Goal: Task Accomplishment & Management: Manage account settings

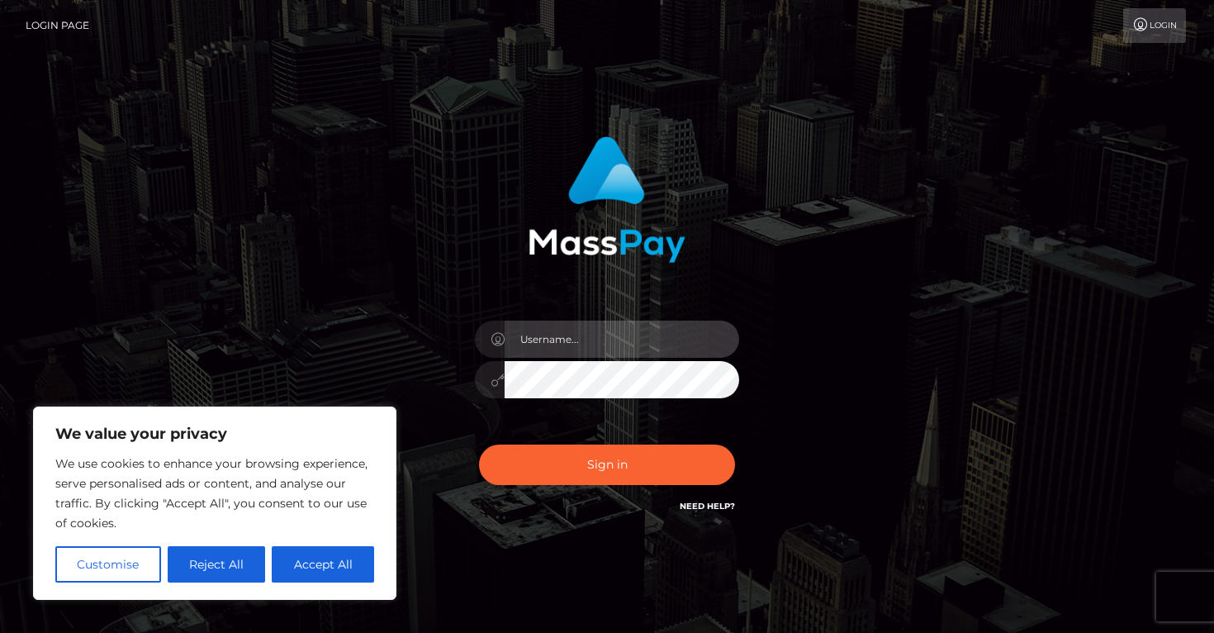
type input "clairelee721@gmail.com"
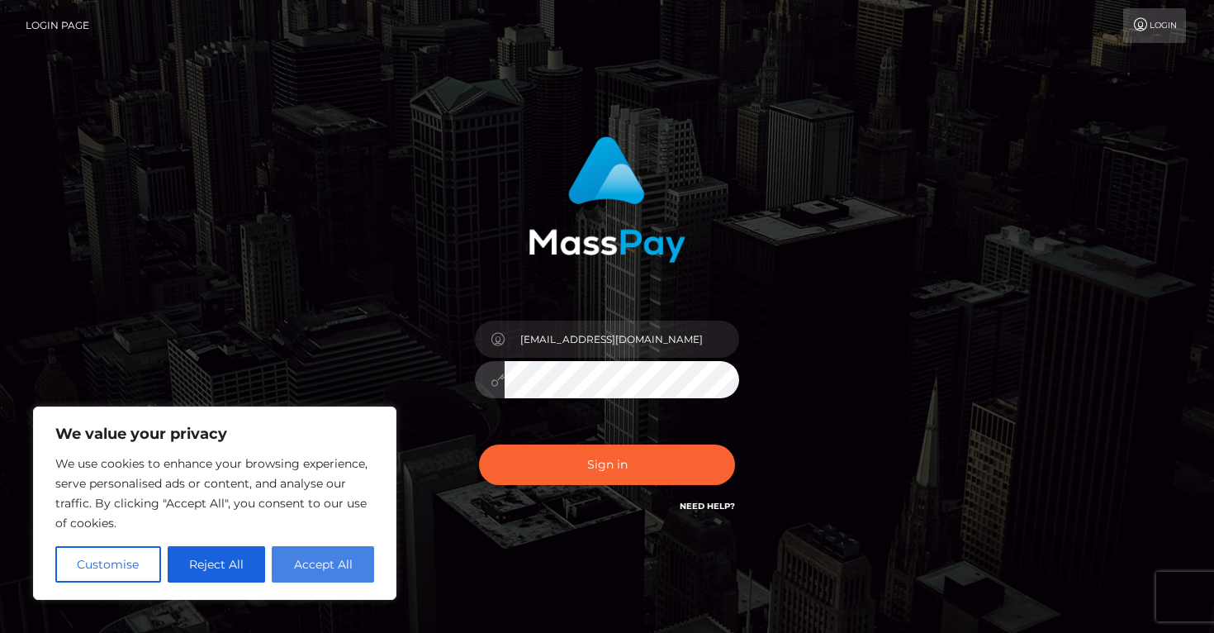
click at [347, 559] on button "Accept All" at bounding box center [323, 564] width 102 height 36
checkbox input "true"
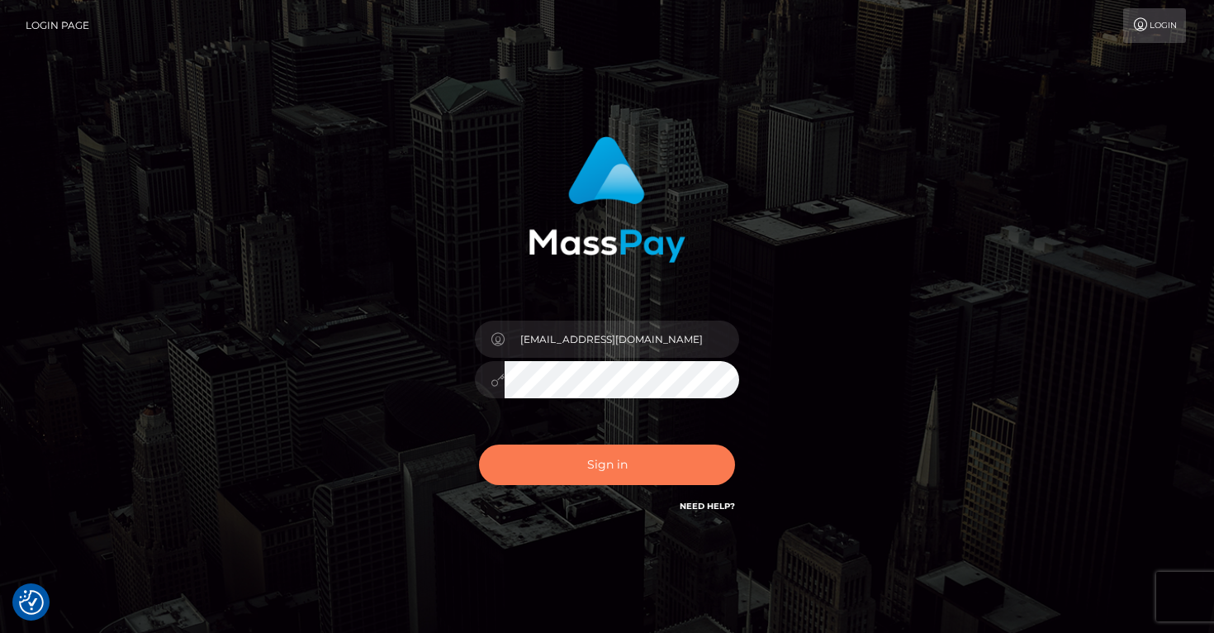
click at [549, 478] on button "Sign in" at bounding box center [607, 464] width 256 height 40
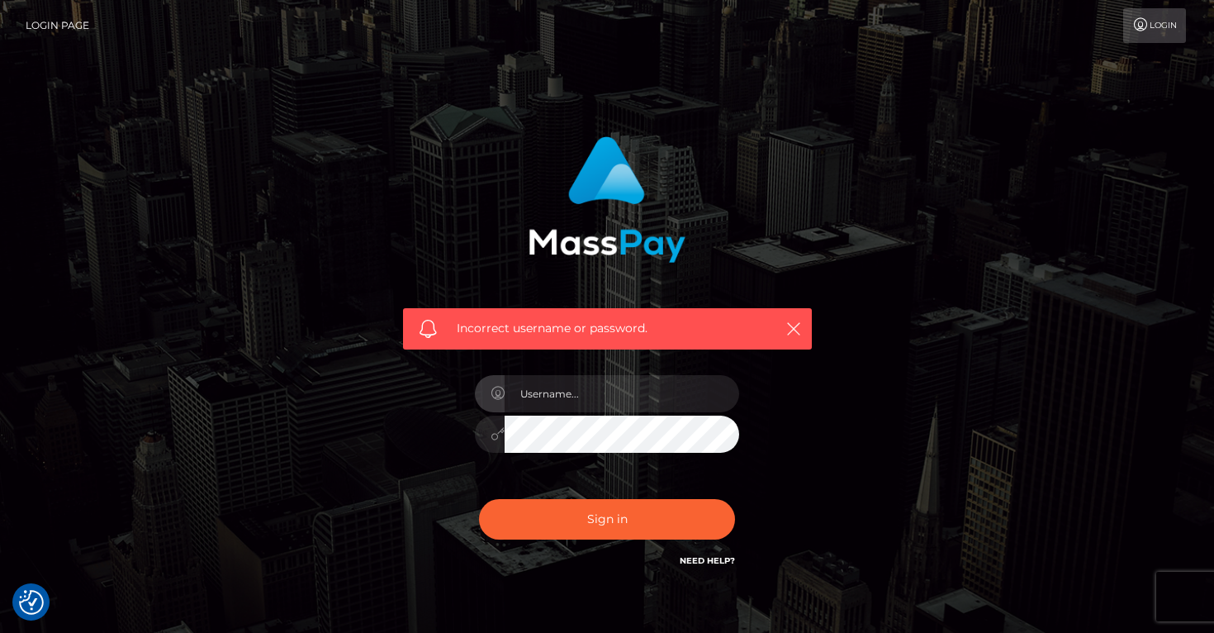
click at [771, 490] on div "Incorrect username or password." at bounding box center [608, 353] width 434 height 458
click at [710, 559] on link "Need Help?" at bounding box center [707, 560] width 55 height 11
click at [1144, 32] on link "Login" at bounding box center [1154, 25] width 63 height 35
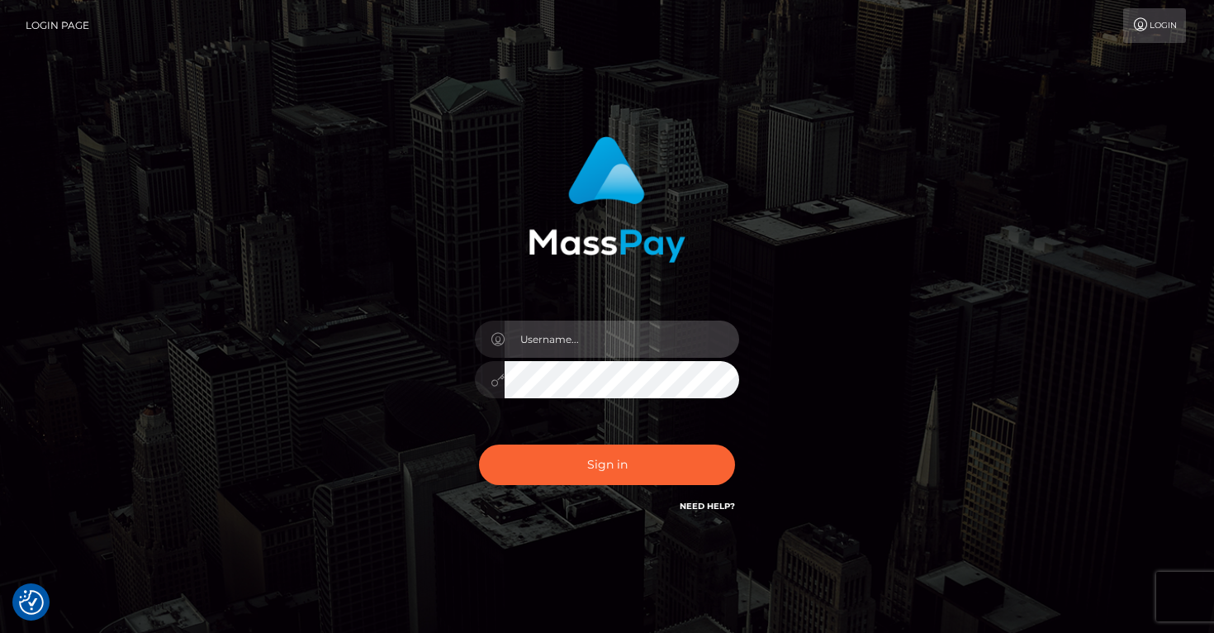
type input "clairelee721@gmail.com"
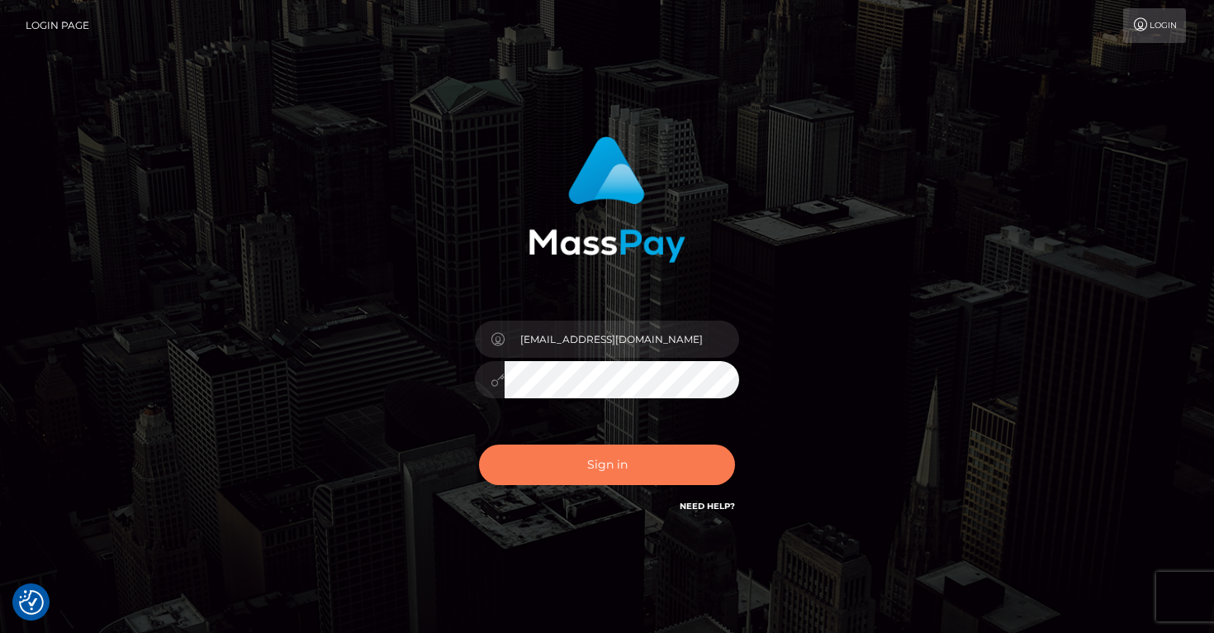
click at [600, 473] on button "Sign in" at bounding box center [607, 464] width 256 height 40
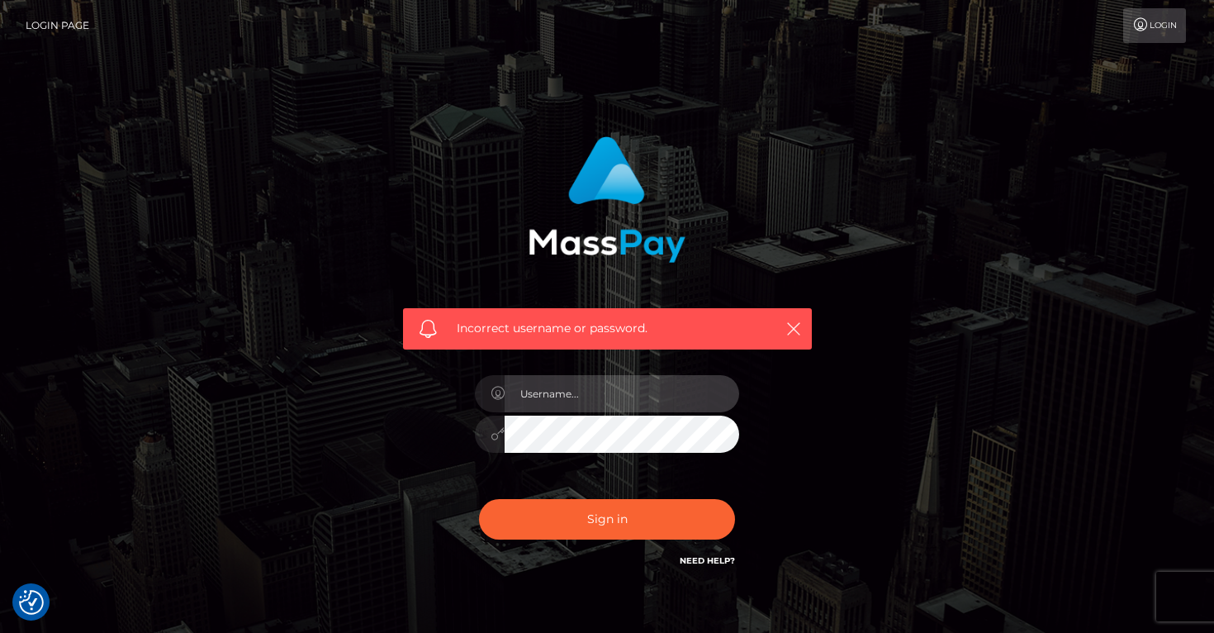
type input "[EMAIL_ADDRESS][DOMAIN_NAME]"
click at [793, 332] on icon "button" at bounding box center [794, 328] width 17 height 17
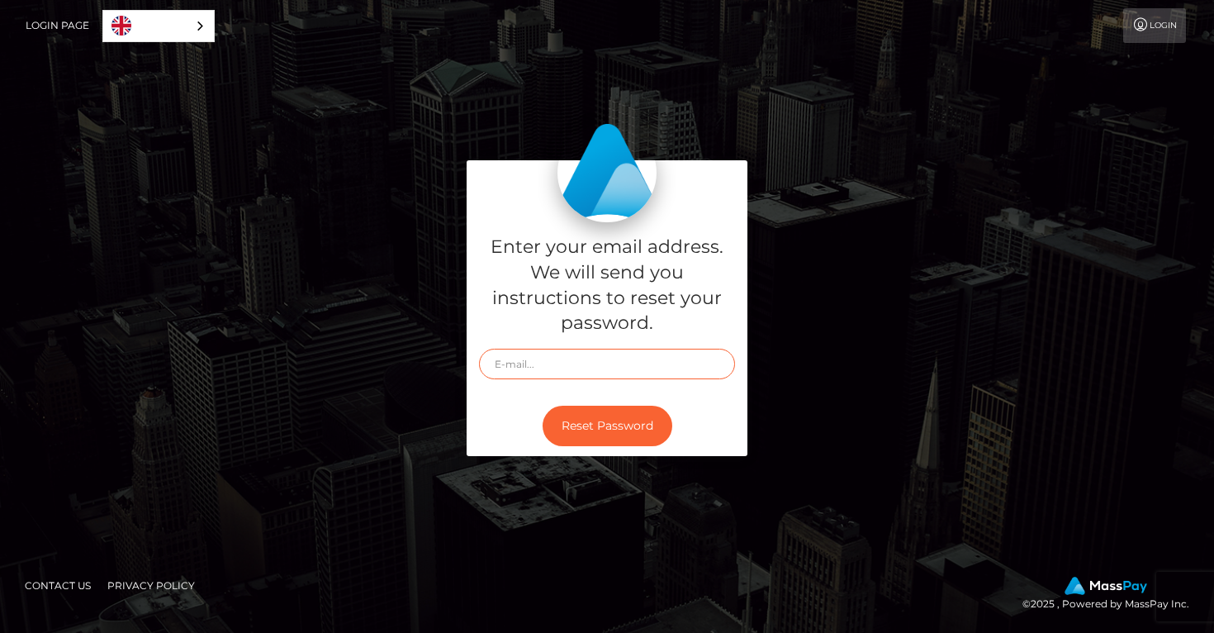
type input "[EMAIL_ADDRESS][DOMAIN_NAME]"
click at [615, 428] on button "Reset Password" at bounding box center [608, 426] width 130 height 40
